Goal: Transaction & Acquisition: Purchase product/service

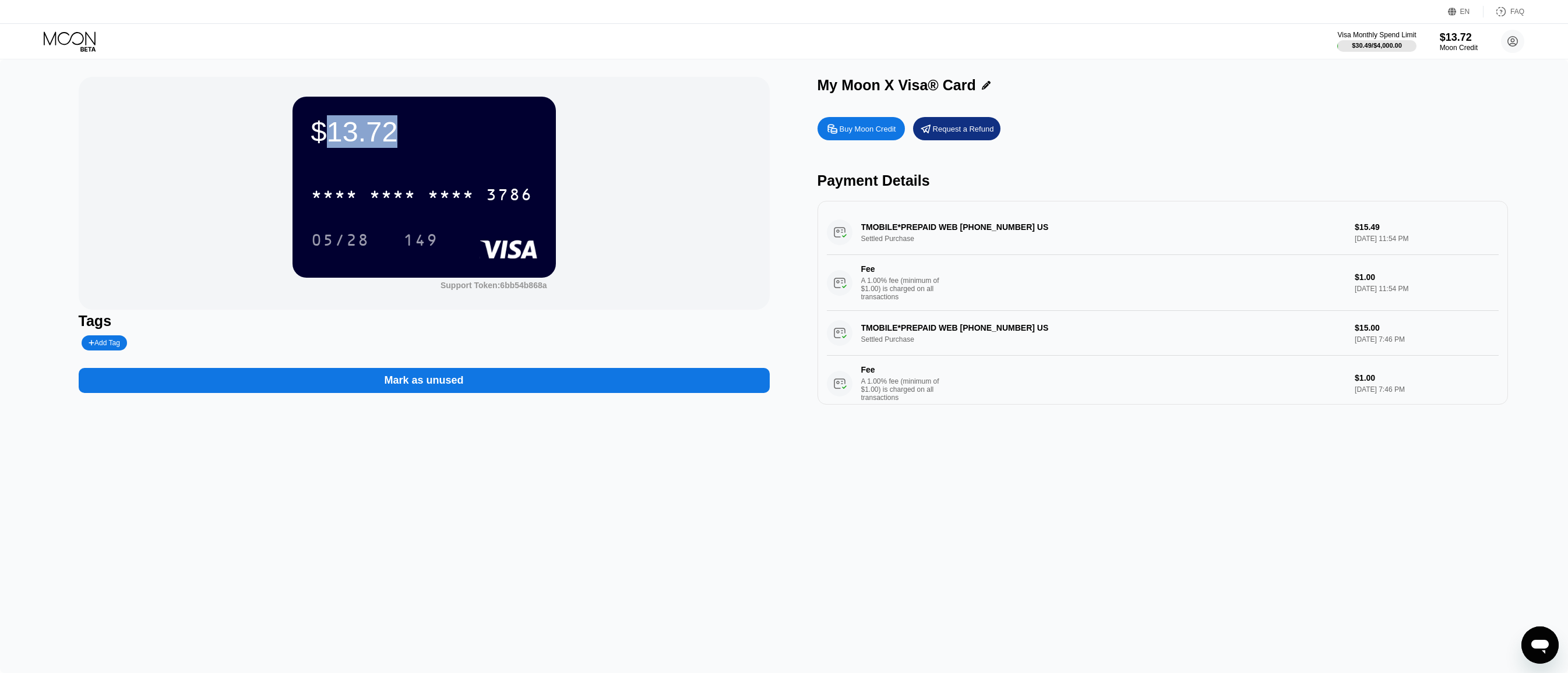
drag, startPoint x: 332, startPoint y: 131, endPoint x: 407, endPoint y: 126, distance: 75.2
click at [407, 126] on div "$13.72" at bounding box center [424, 132] width 226 height 33
drag, startPoint x: 341, startPoint y: 132, endPoint x: 389, endPoint y: 132, distance: 48.0
click at [389, 132] on div "$13.72" at bounding box center [424, 132] width 226 height 33
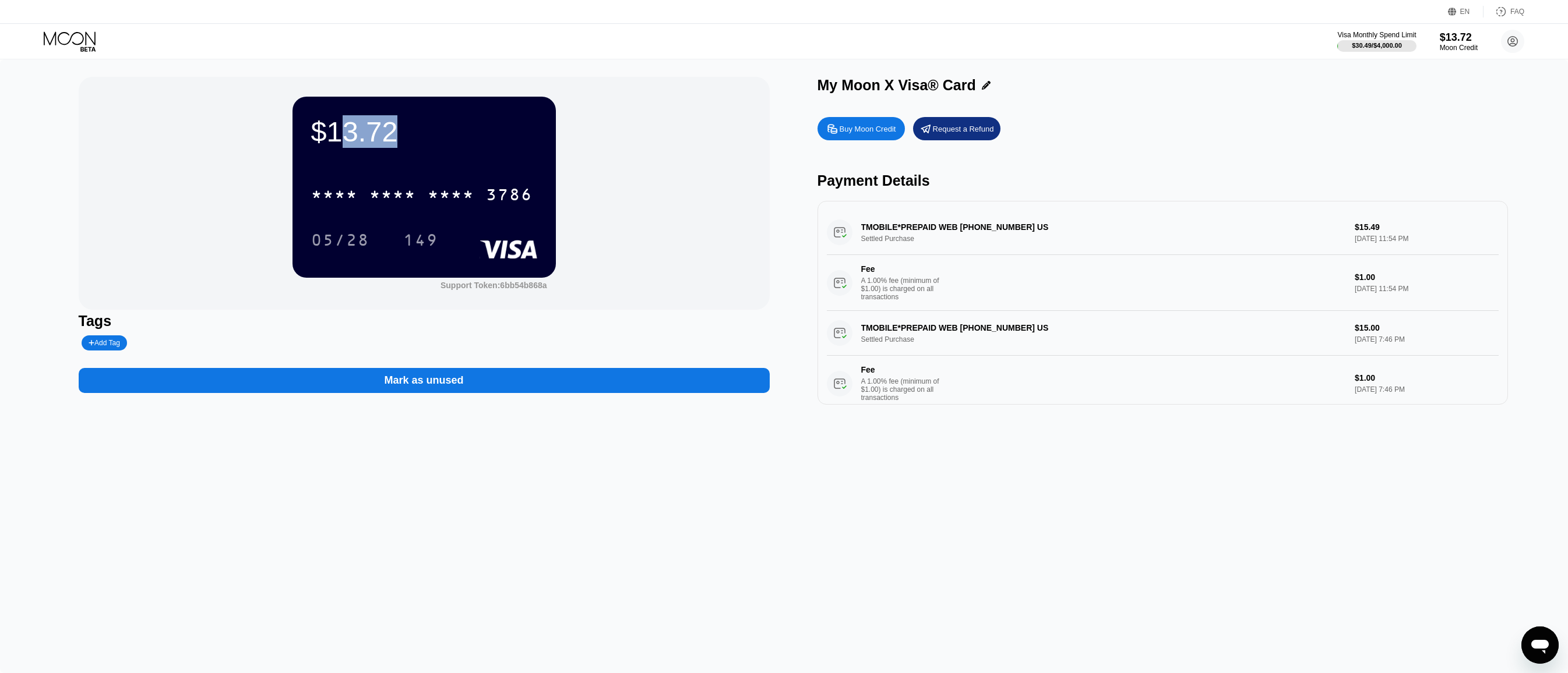
click at [389, 132] on div "$13.72" at bounding box center [424, 132] width 226 height 33
drag, startPoint x: 343, startPoint y: 131, endPoint x: 377, endPoint y: 130, distance: 34.0
click at [376, 131] on div "$13.72" at bounding box center [424, 132] width 226 height 33
click at [377, 130] on div "$13.72" at bounding box center [424, 132] width 226 height 33
drag, startPoint x: 393, startPoint y: 130, endPoint x: 346, endPoint y: 130, distance: 47.0
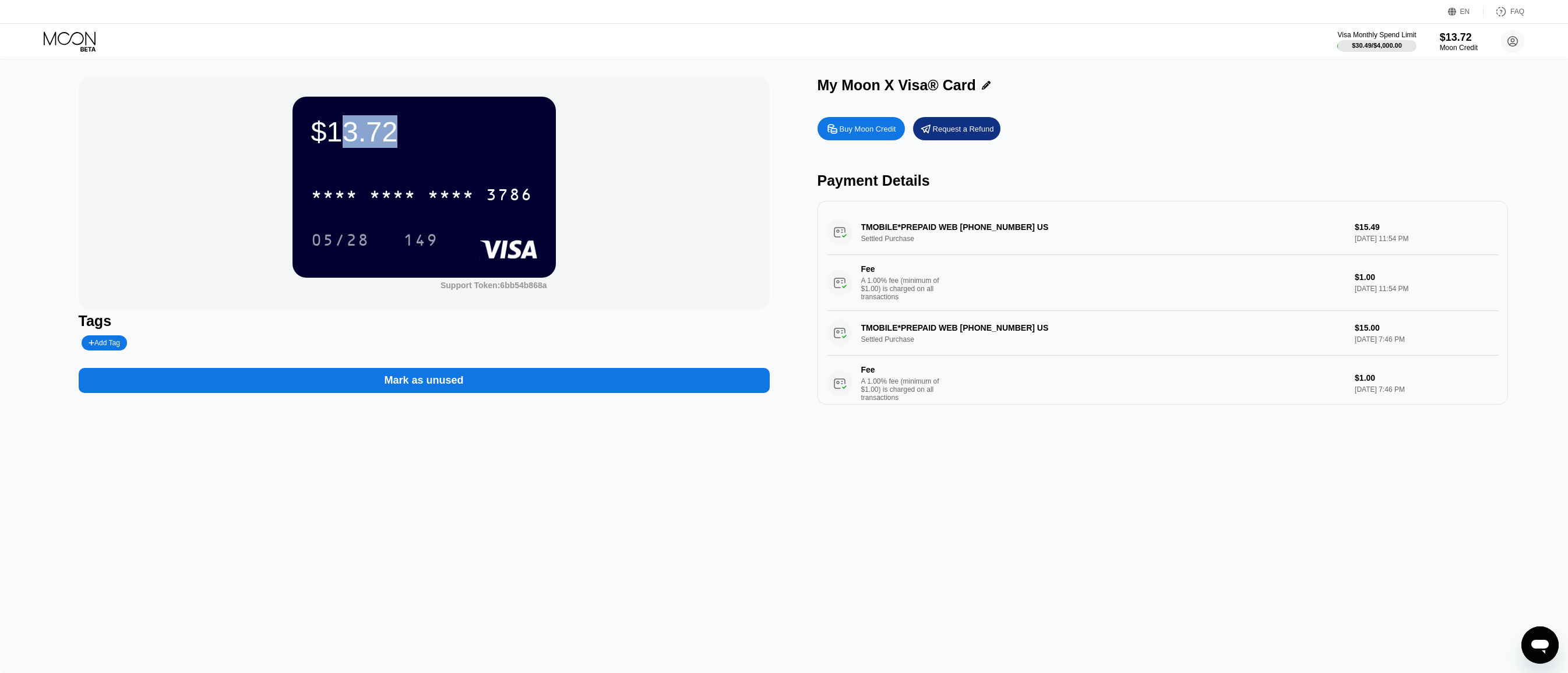
click at [346, 130] on div "$13.72" at bounding box center [424, 132] width 226 height 33
click at [869, 128] on div "Buy Moon Credit" at bounding box center [868, 128] width 57 height 10
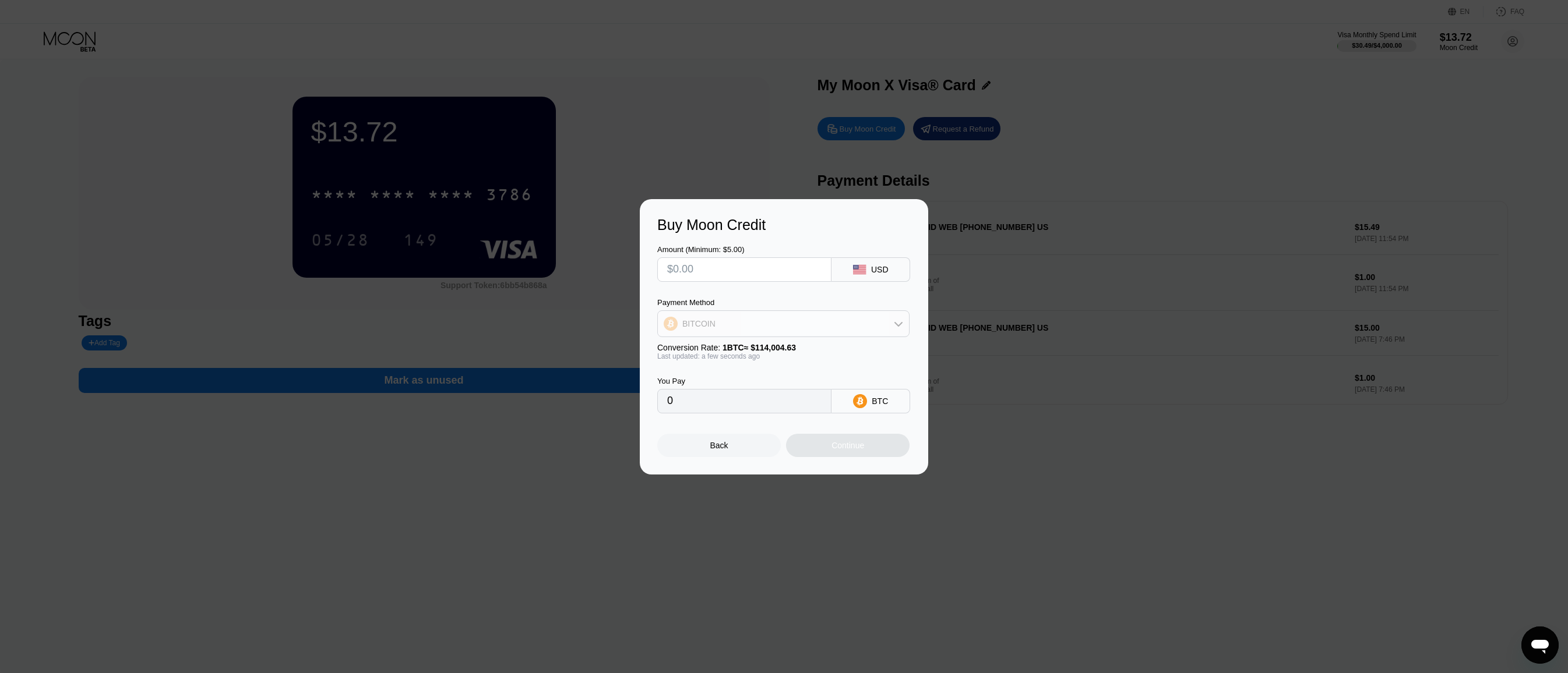
click at [810, 321] on div "BITCOIN" at bounding box center [783, 323] width 251 height 23
click at [768, 388] on div "USDT on TRON" at bounding box center [783, 381] width 246 height 23
type input "0.00"
click at [721, 272] on input "text" at bounding box center [744, 269] width 155 height 23
type input "$7"
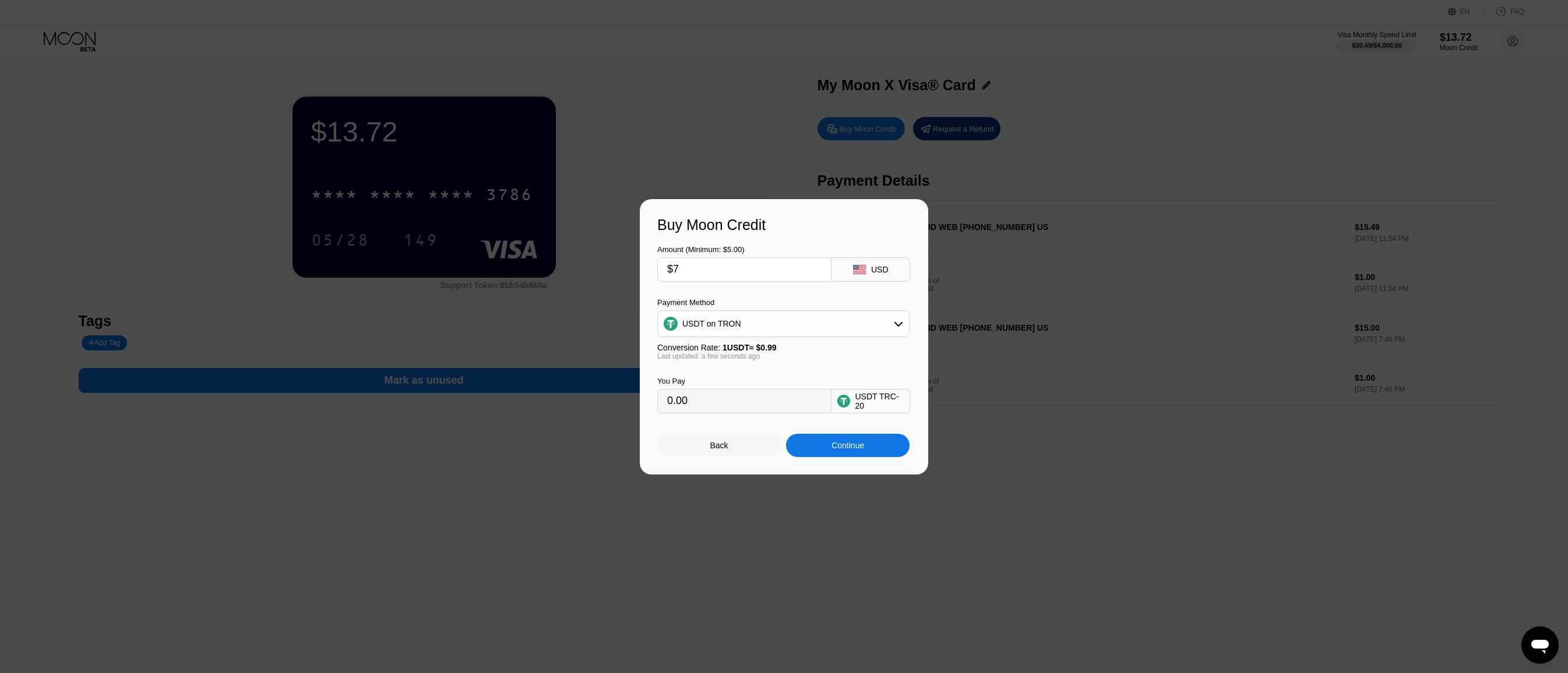
type input "7.07"
type input "$7"
click at [808, 449] on div "Continue" at bounding box center [847, 445] width 123 height 23
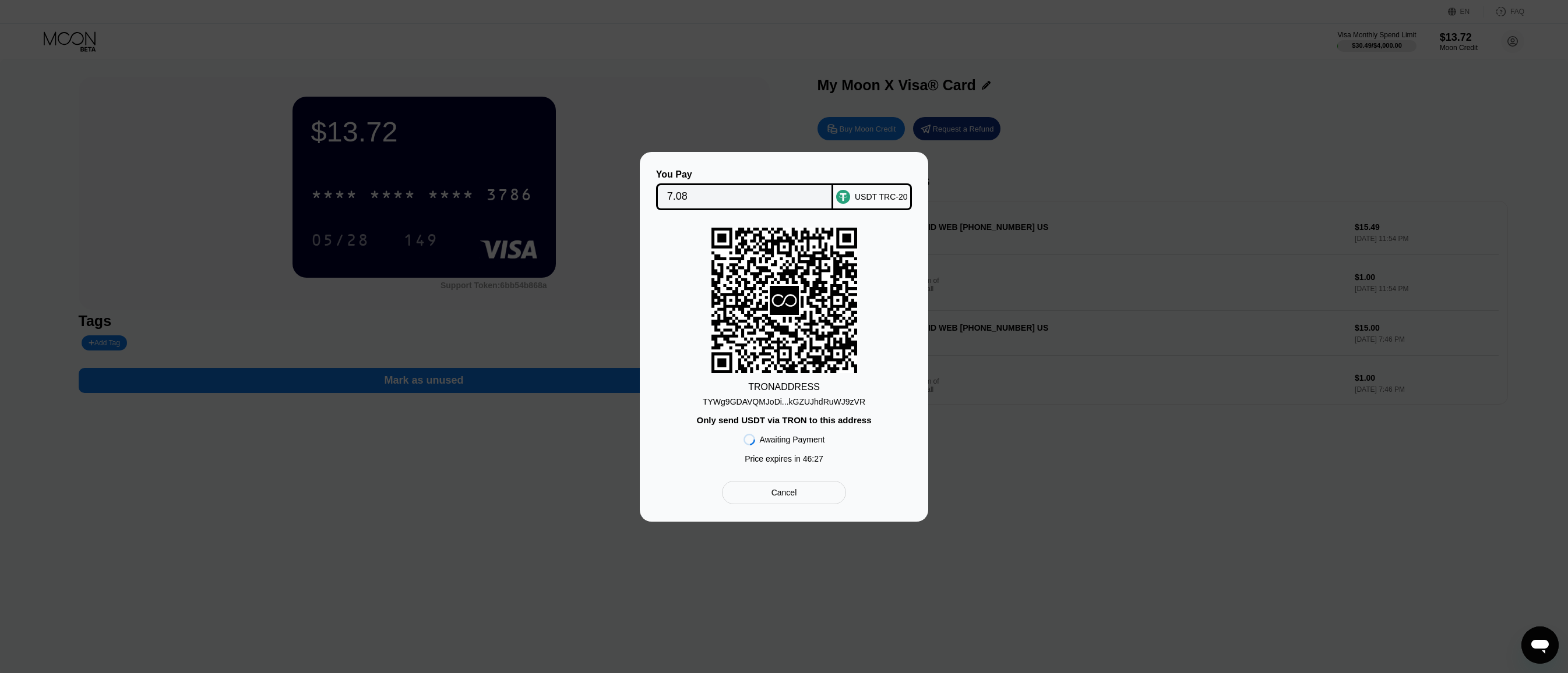
click at [788, 398] on div "TYWg9GDAVQMJoDi...kGZUJhdRuWJ9zVR" at bounding box center [784, 401] width 163 height 9
click at [692, 192] on input "7.08" at bounding box center [744, 196] width 155 height 23
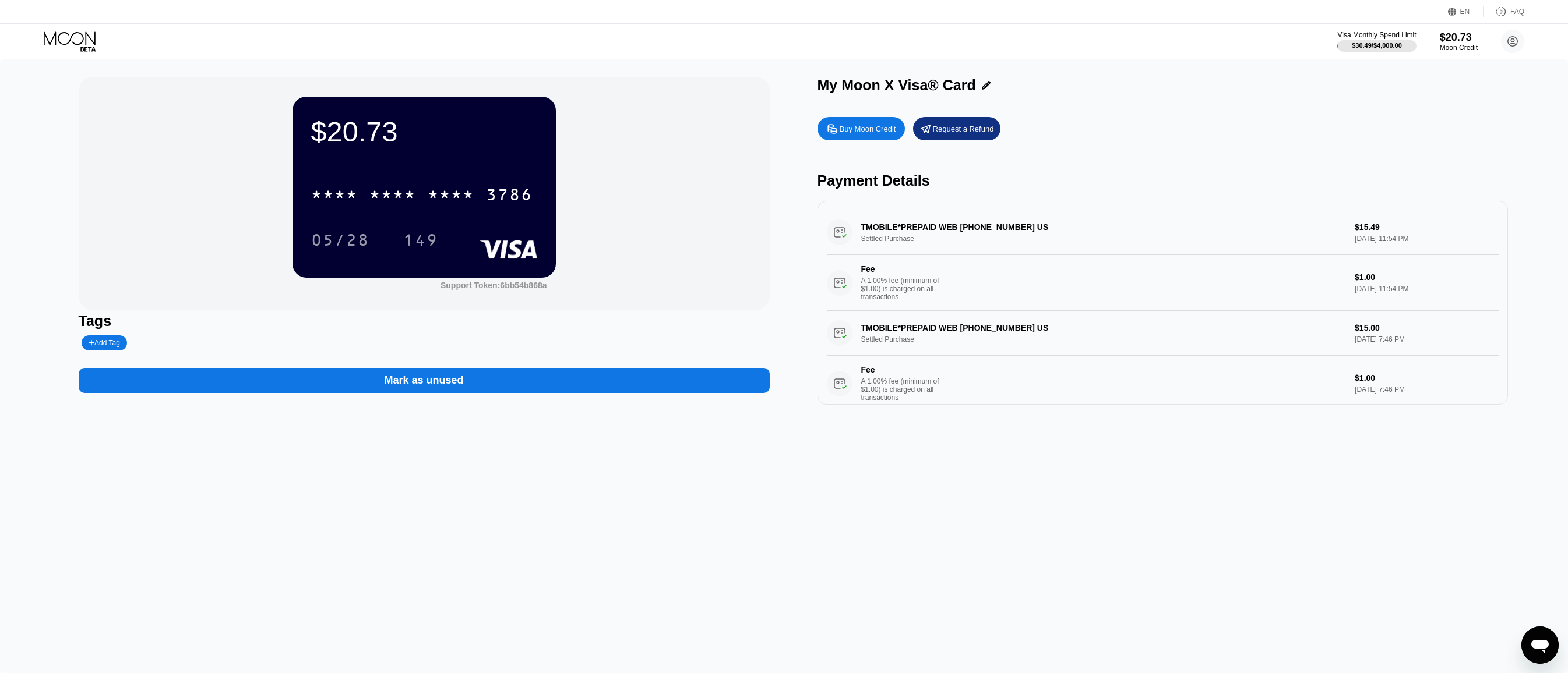
click at [465, 526] on div "$20.73 * * * * * * * * * * * * 3786 05/28 149 Support Token: 6bb54b868a Tags Ad…" at bounding box center [784, 366] width 1568 height 613
drag, startPoint x: 402, startPoint y: 198, endPoint x: 399, endPoint y: 213, distance: 15.3
click at [401, 199] on div "* * * *" at bounding box center [393, 195] width 46 height 19
click at [629, 618] on div "$20.73 4513 6500 2210 3786 05/28 149 Support Token: 6bb54b868a Tags Add Tag Mar…" at bounding box center [784, 366] width 1568 height 613
click at [1380, 497] on div "$20.73 * * * * * * * * * * * * 3786 05/28 149 Support Token: 6bb54b868a Tags Ad…" at bounding box center [784, 366] width 1568 height 613
